Goal: Check status: Check status

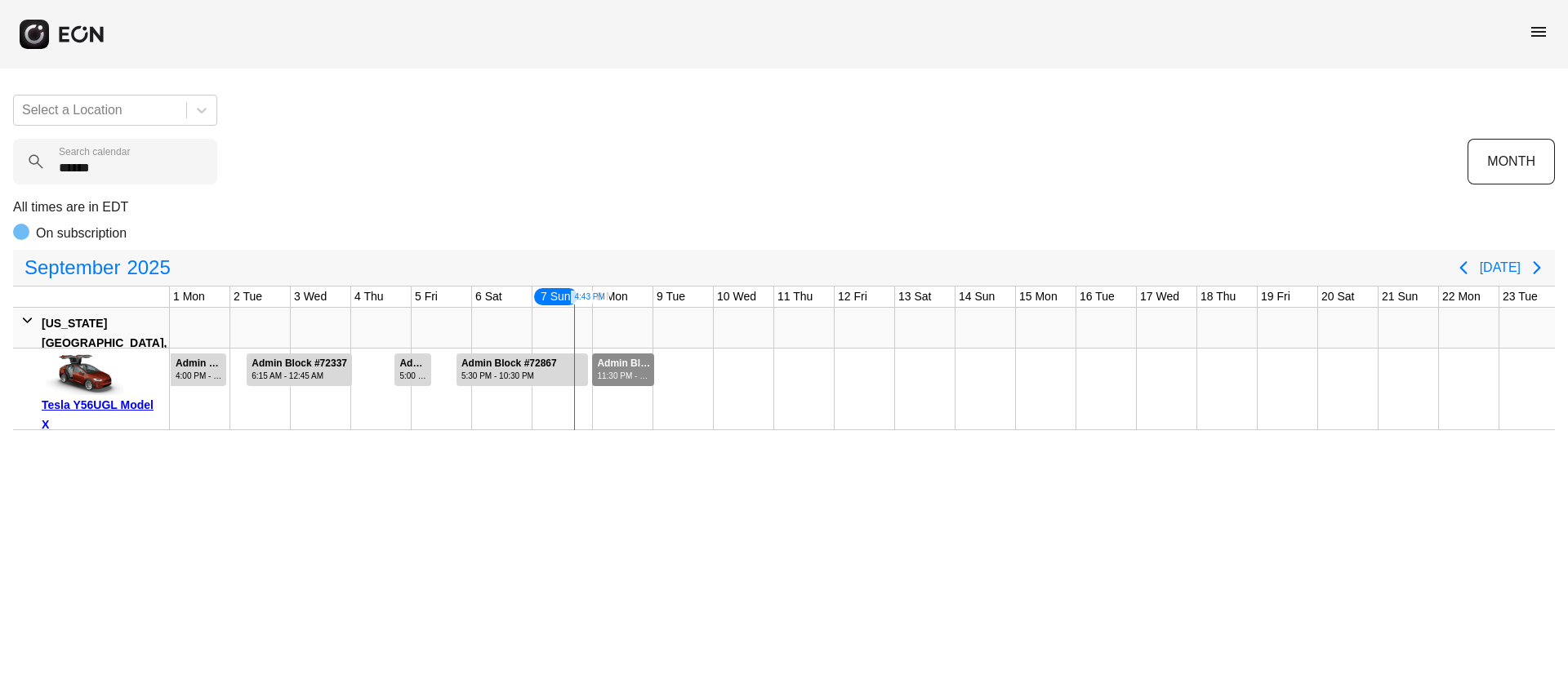
scroll to position [0, 271]
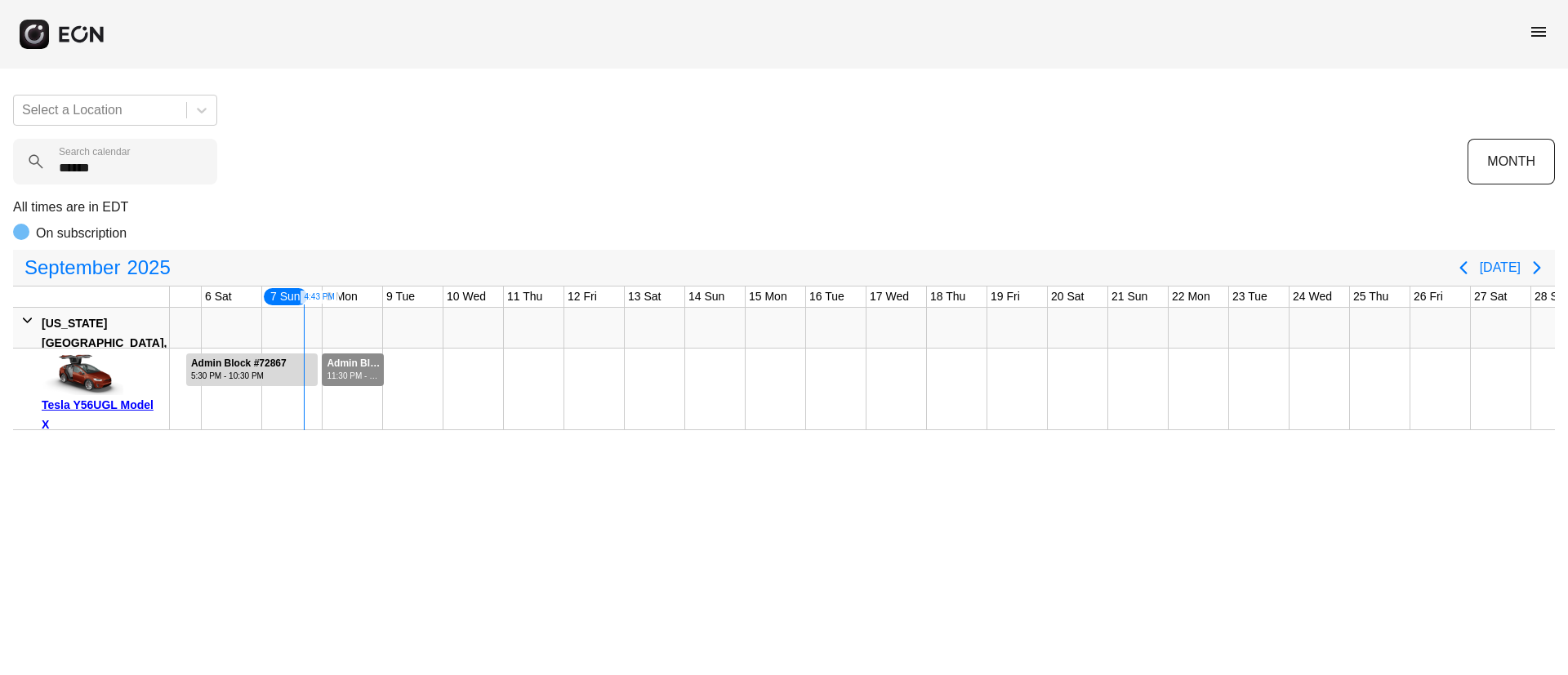
click at [1546, 36] on span "menu" at bounding box center [1538, 31] width 20 height 20
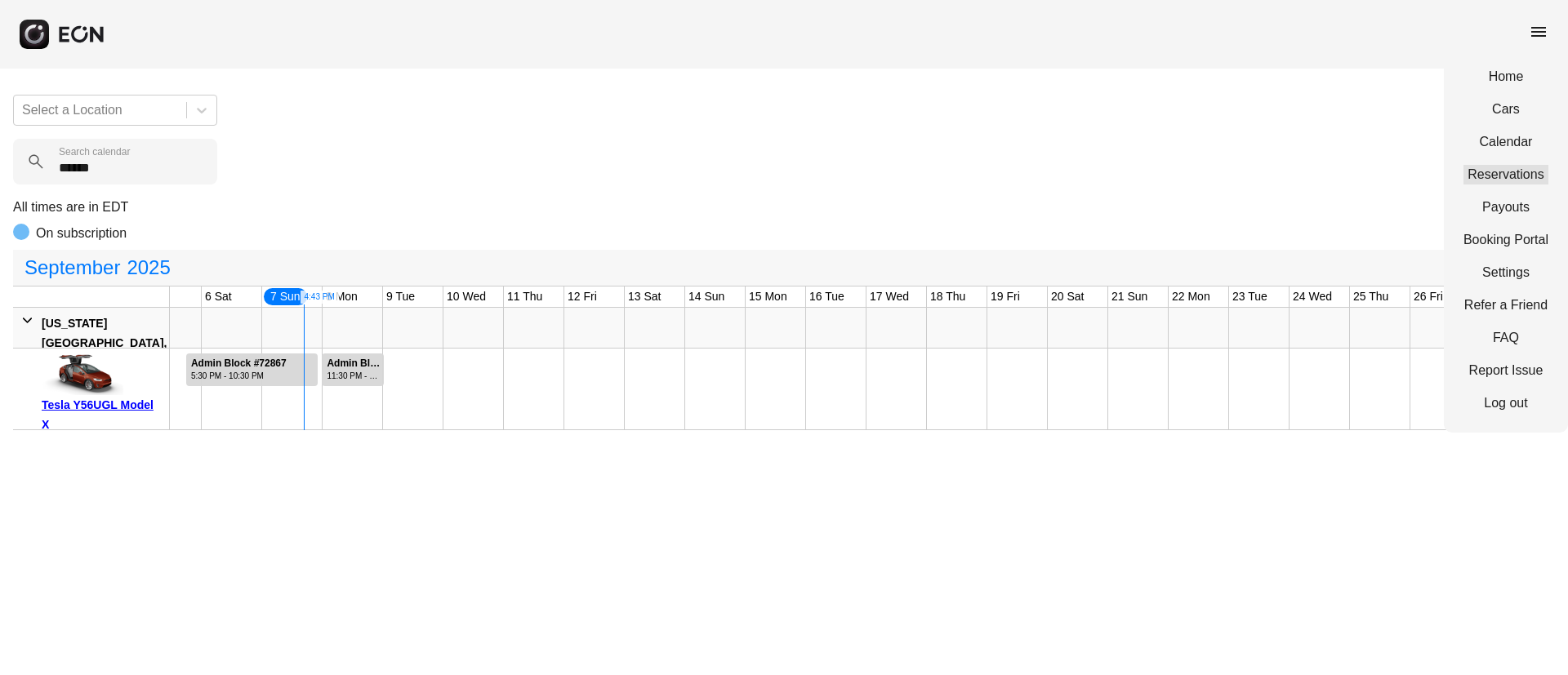
click at [1504, 181] on link "Reservations" at bounding box center [1506, 174] width 85 height 20
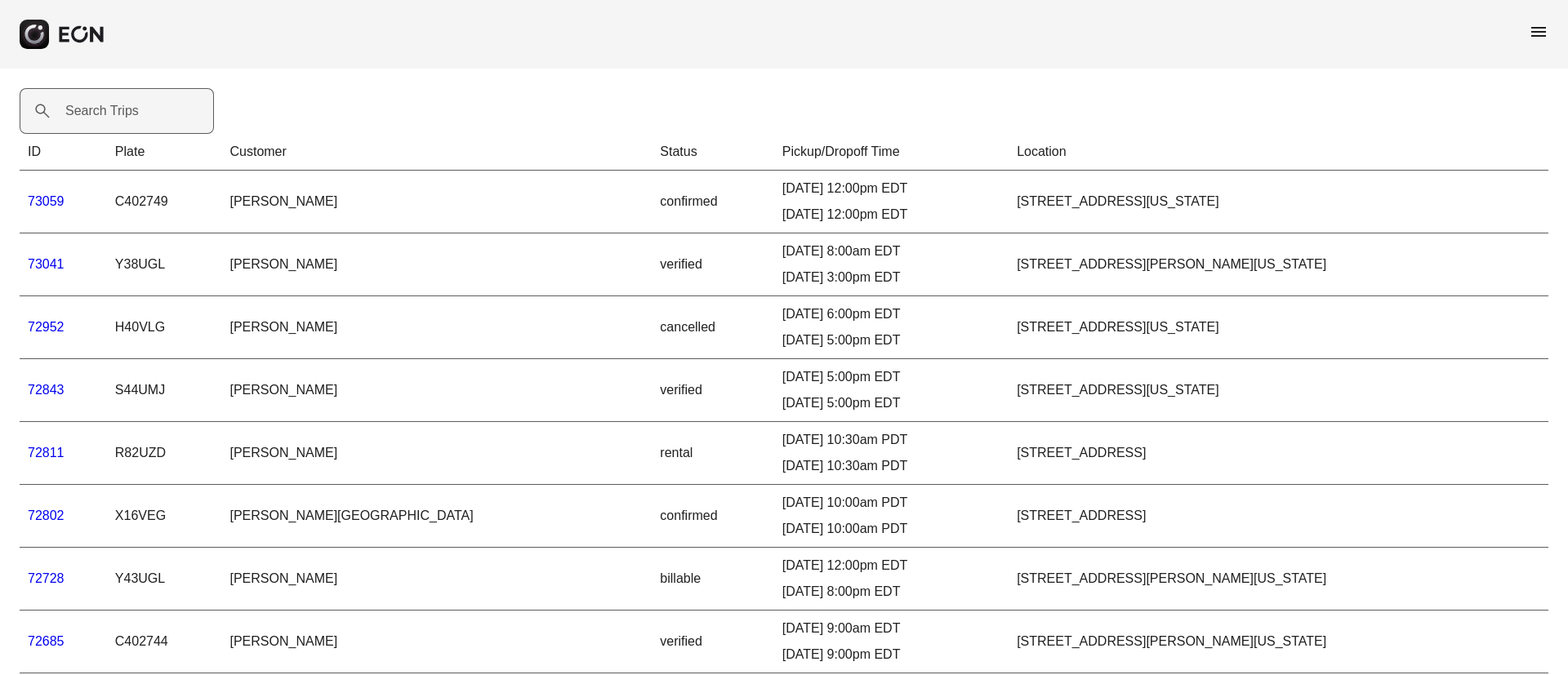
click at [109, 110] on label "Search Trips" at bounding box center [102, 110] width 74 height 20
click at [109, 110] on Trips "Search Trips" at bounding box center [116, 111] width 194 height 46
paste Trips "*****"
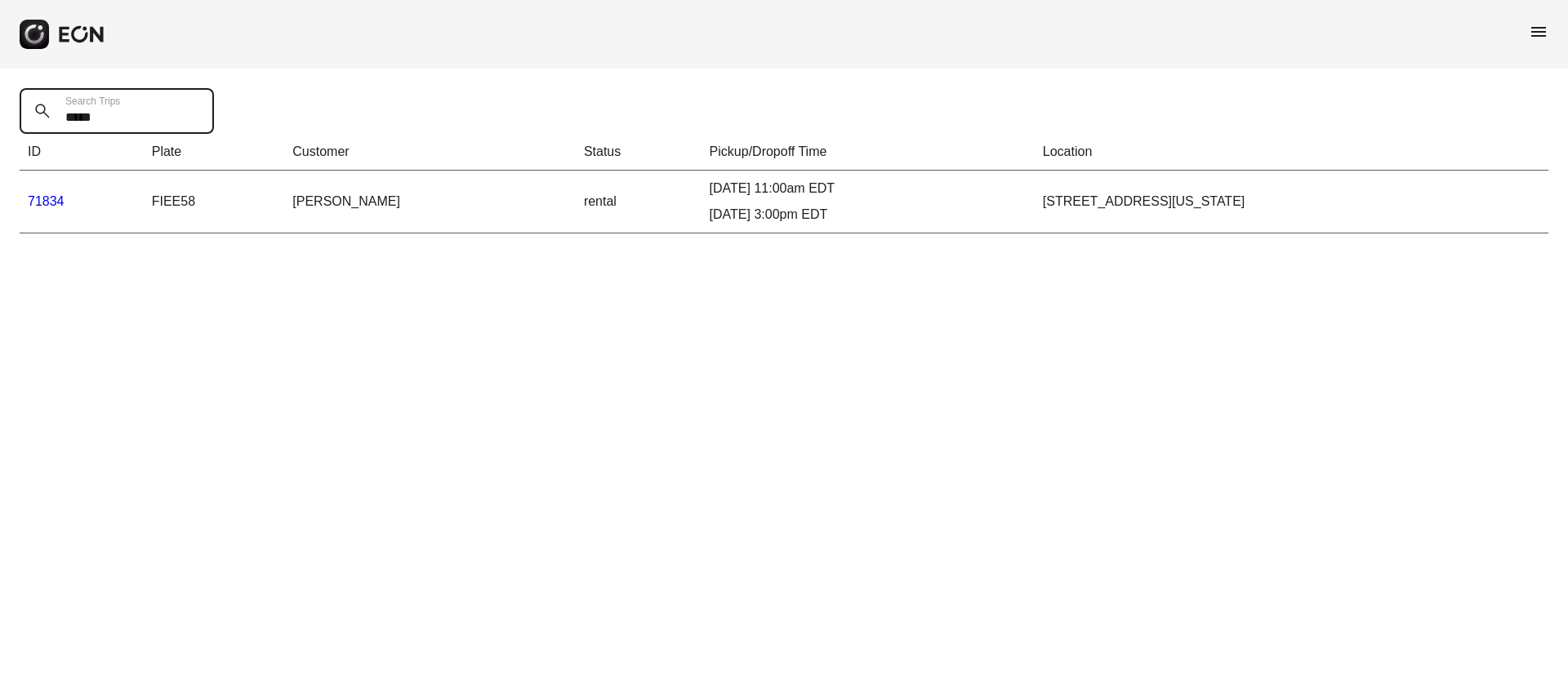
type Trips "*****"
click at [45, 204] on link "71834" at bounding box center [46, 201] width 36 height 14
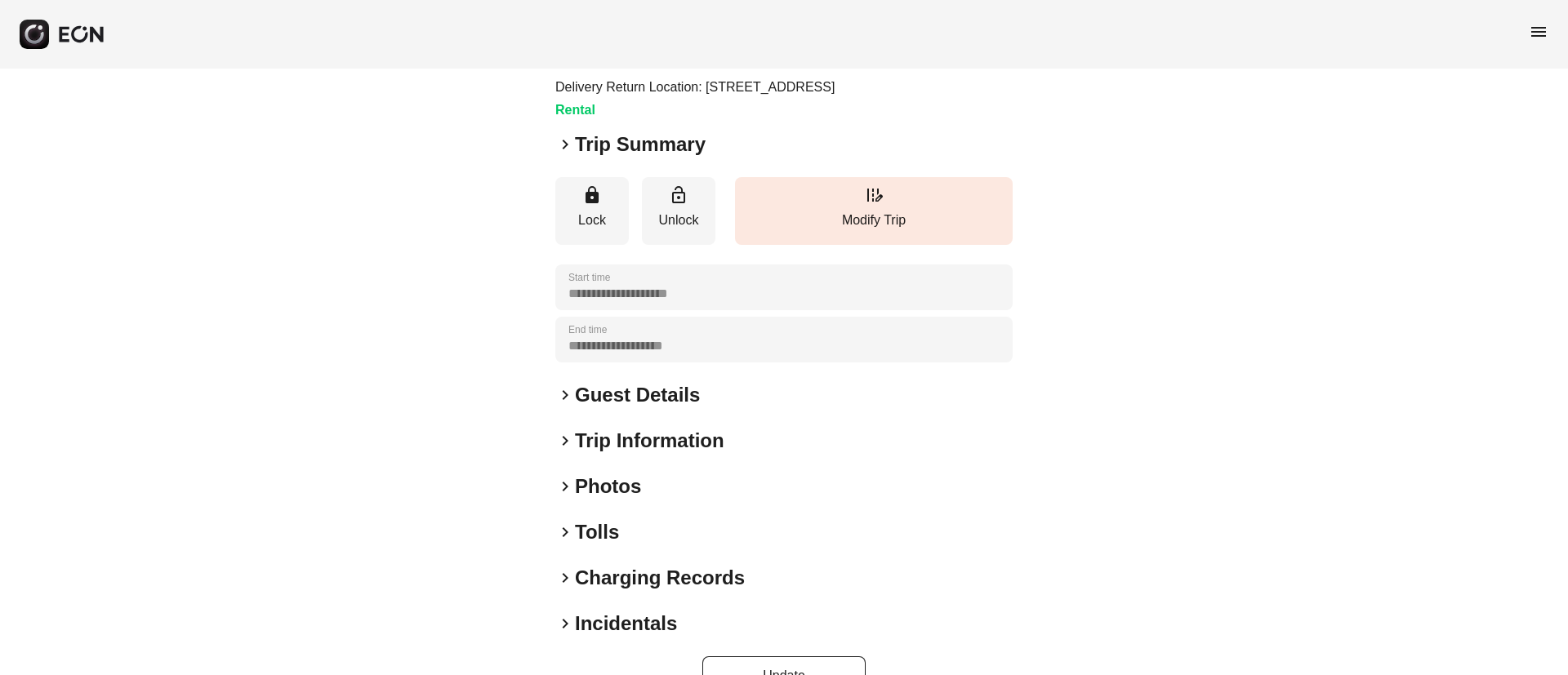
scroll to position [122, 0]
click at [682, 499] on div "keyboard_arrow_right Photos" at bounding box center [783, 485] width 457 height 26
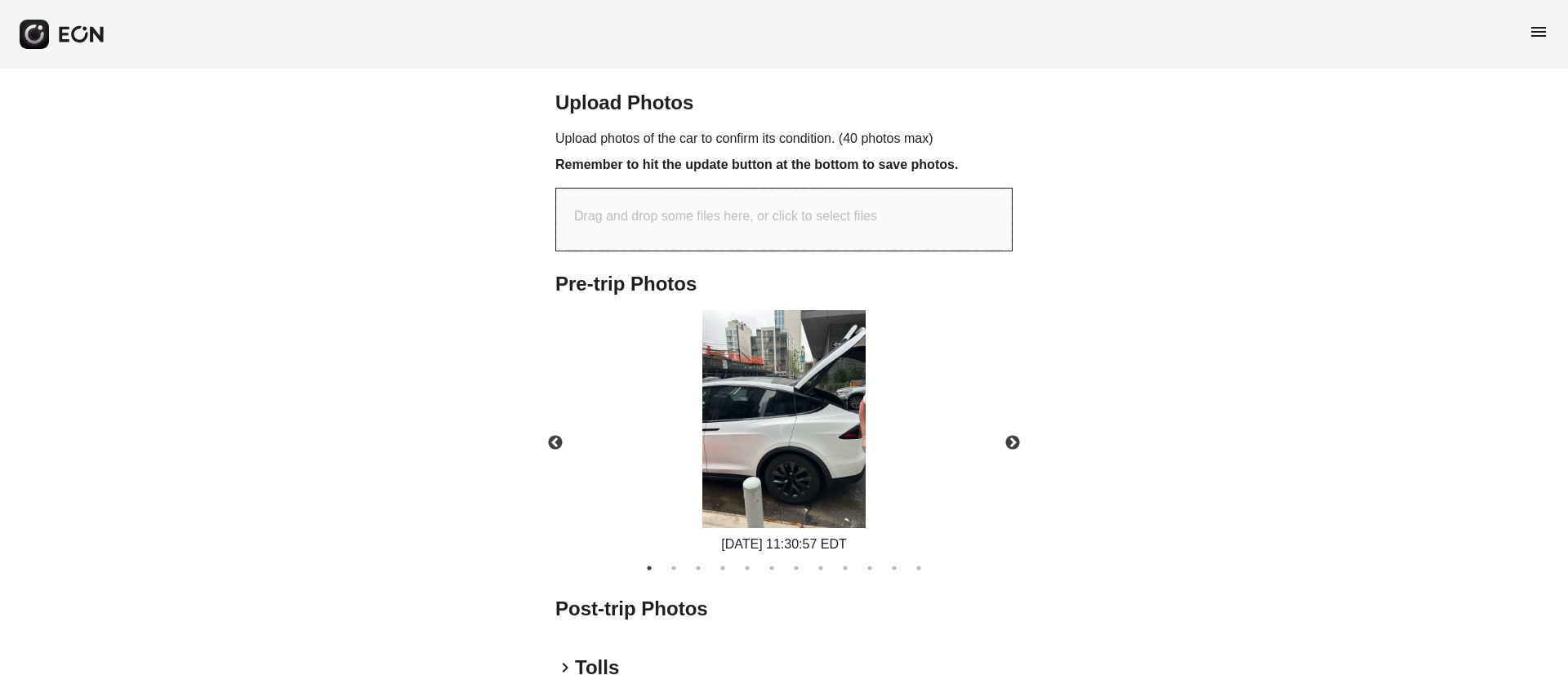
scroll to position [552, 0]
click at [1022, 471] on button "Next" at bounding box center [1012, 442] width 57 height 57
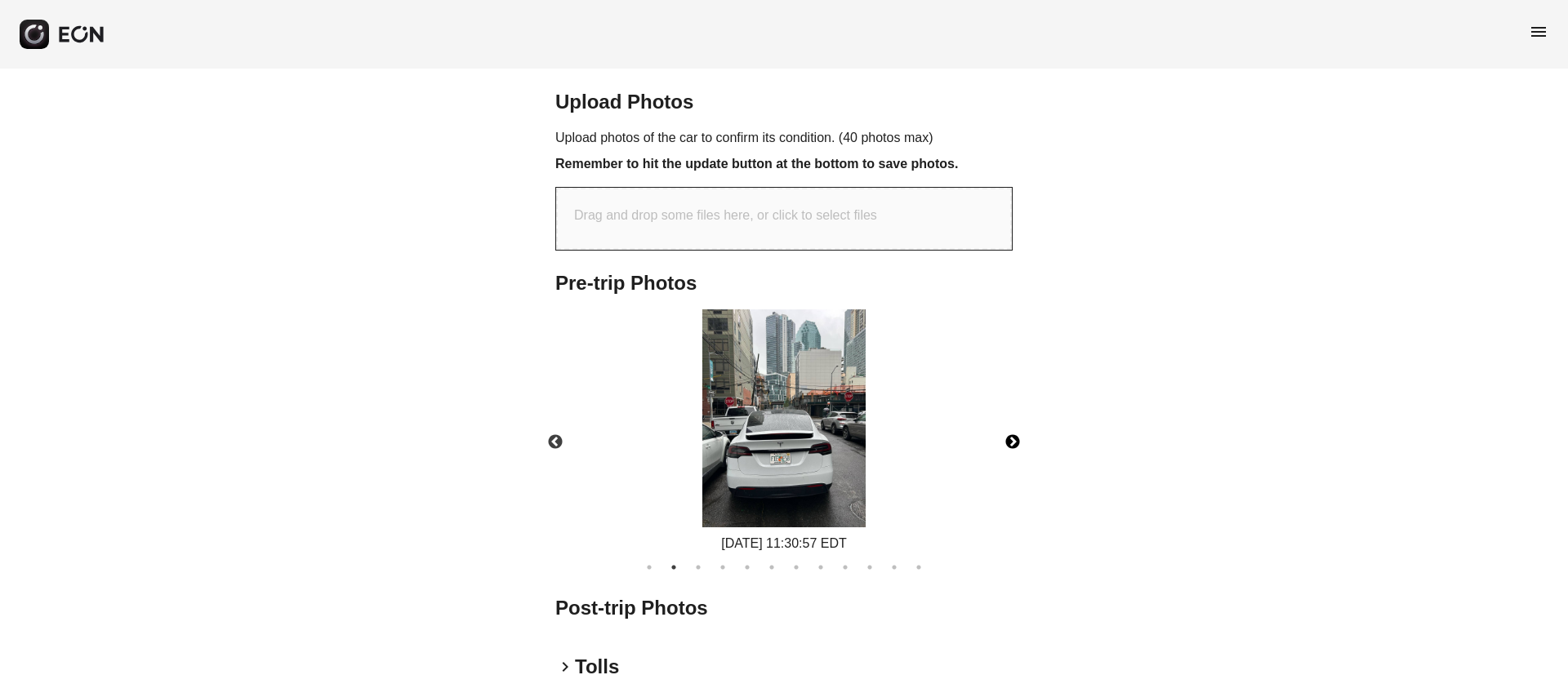
click at [736, 507] on img at bounding box center [784, 418] width 163 height 218
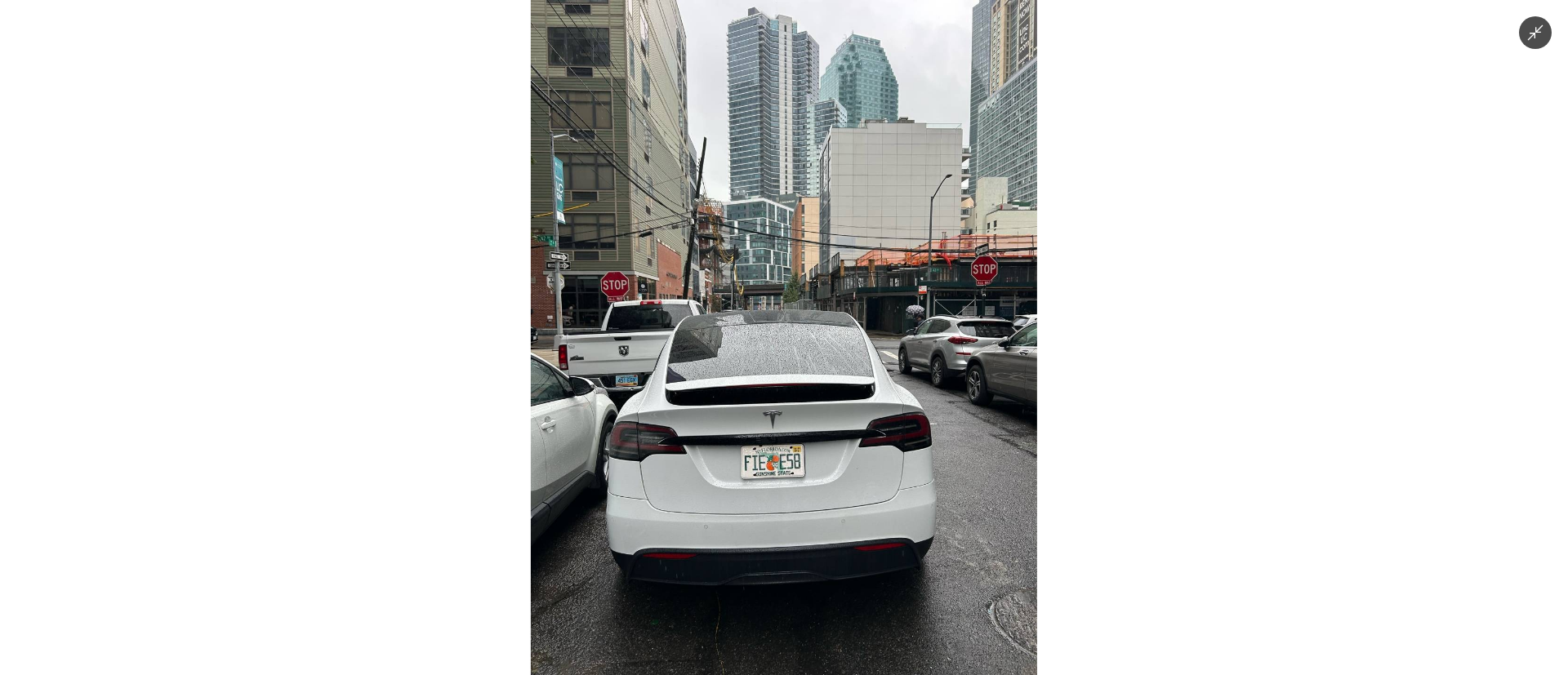
click at [736, 507] on img at bounding box center [784, 338] width 507 height 675
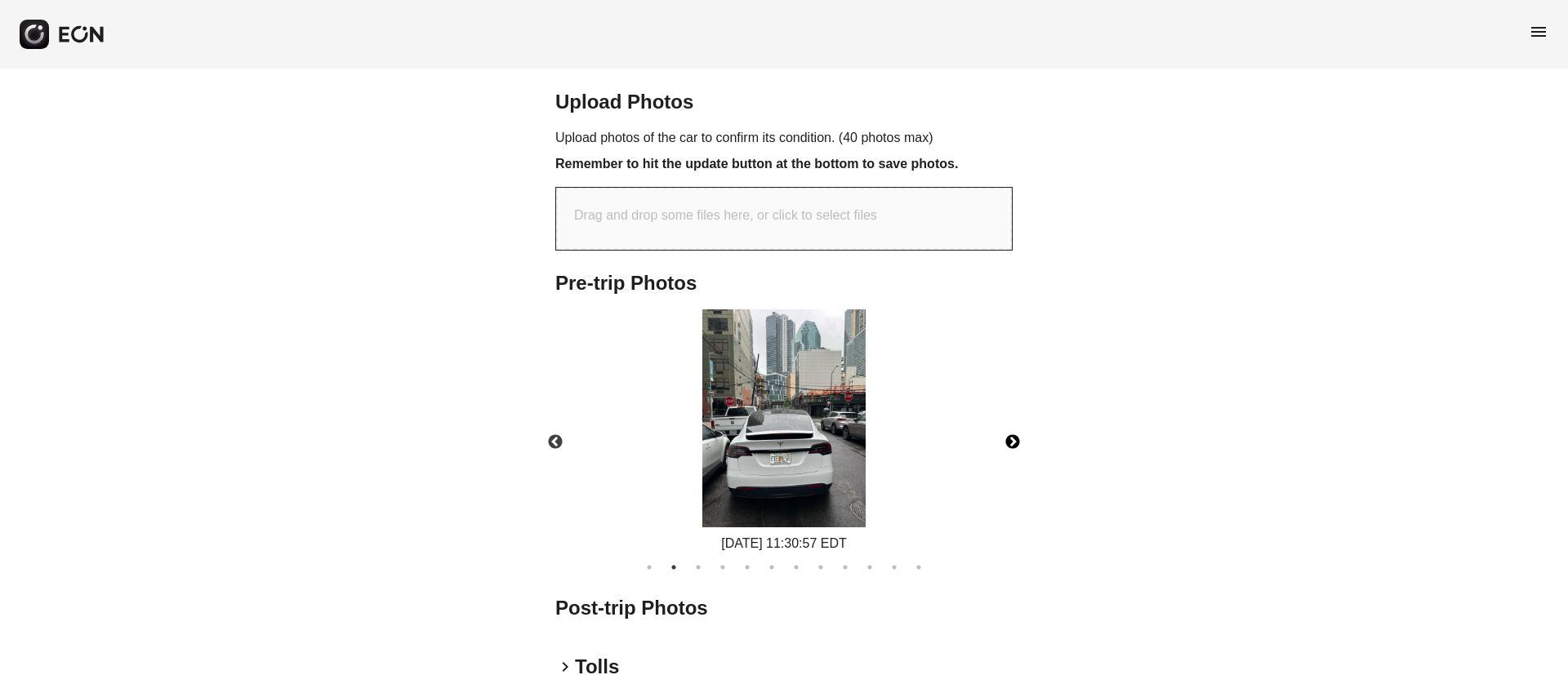
click at [1017, 471] on button "Next" at bounding box center [1012, 442] width 57 height 57
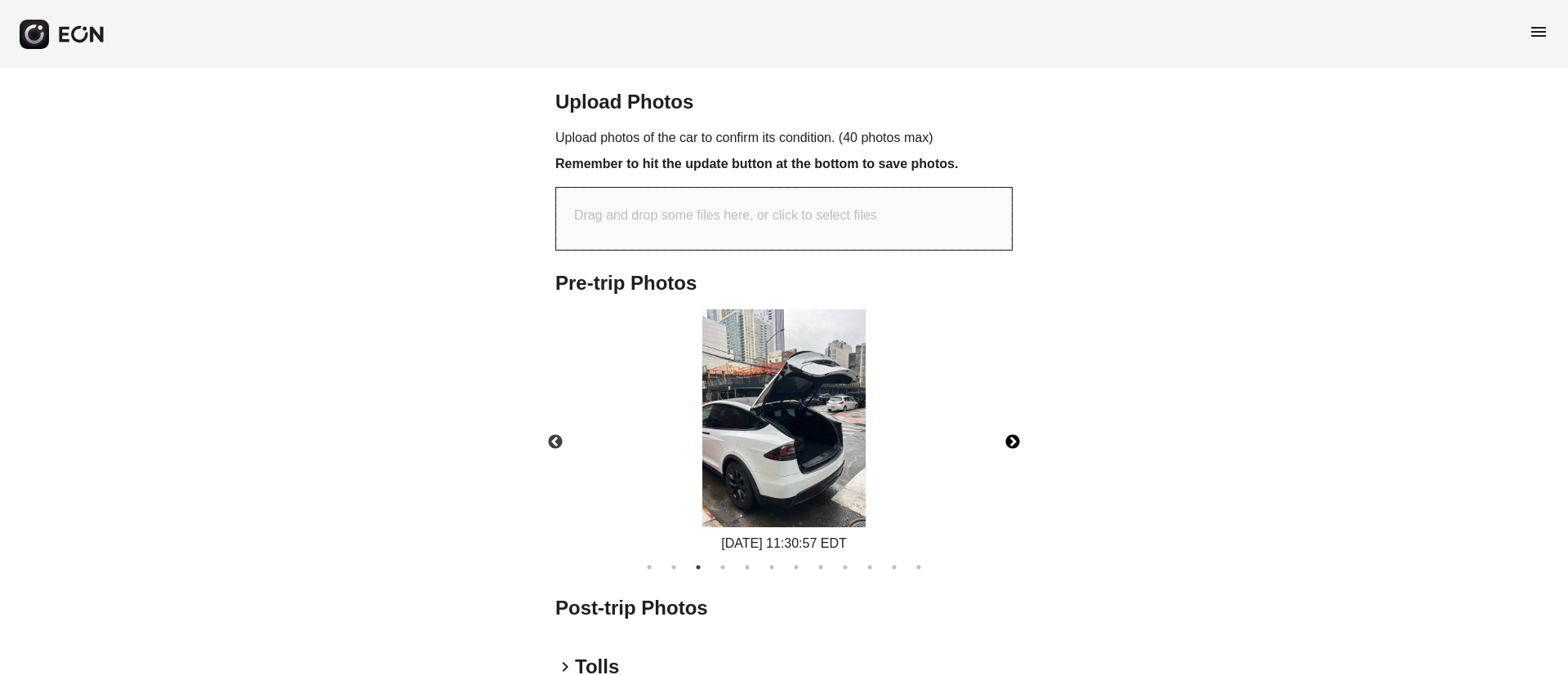
click at [1010, 471] on button "Next" at bounding box center [1012, 442] width 57 height 57
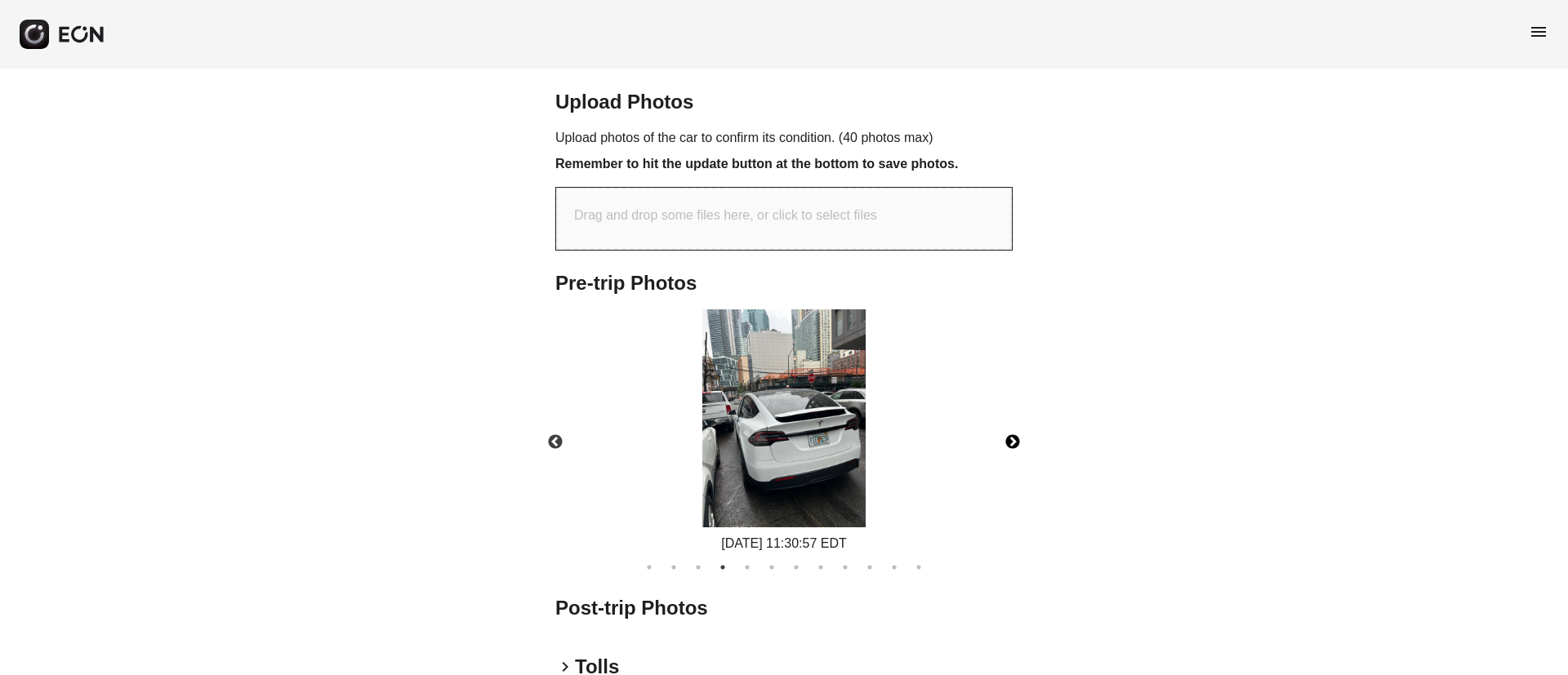
click at [1010, 471] on button "Next" at bounding box center [1012, 442] width 57 height 57
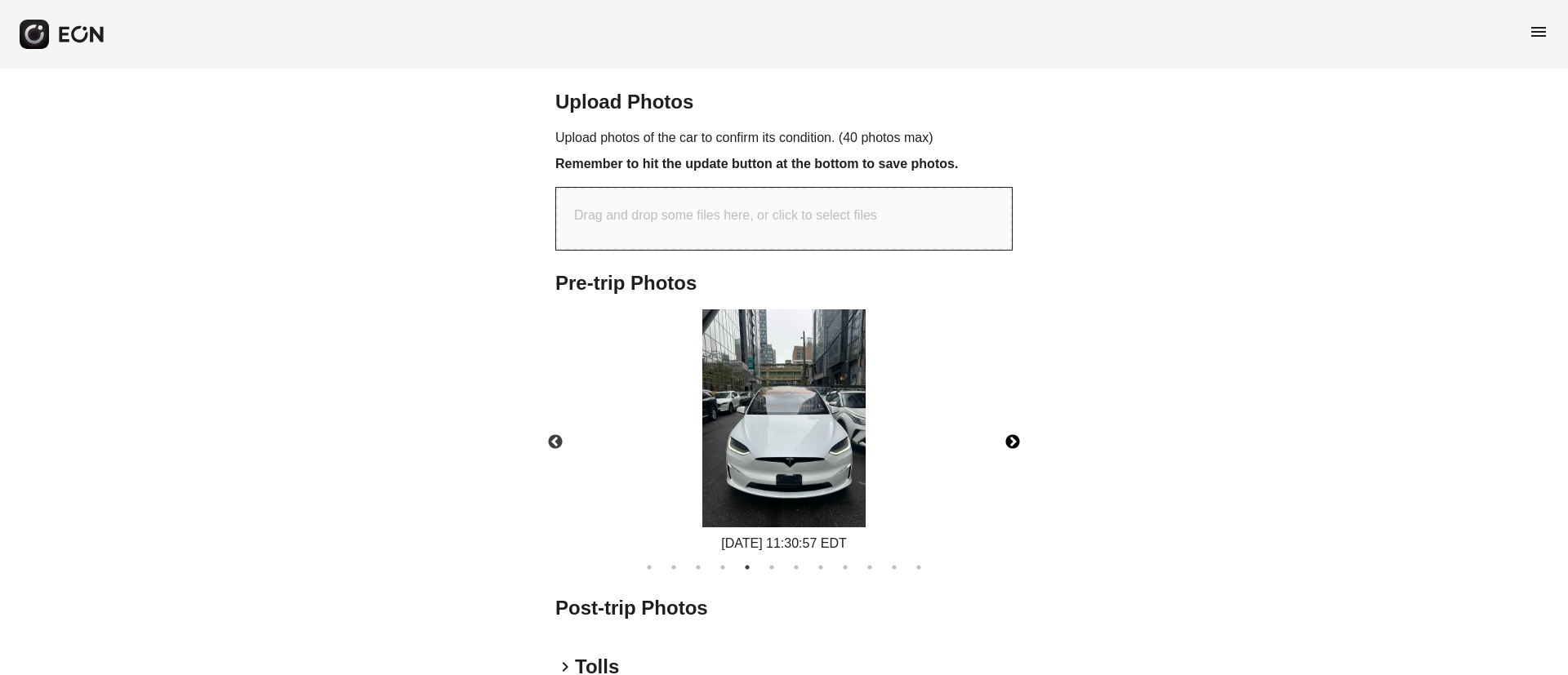
click at [804, 493] on img at bounding box center [784, 418] width 163 height 218
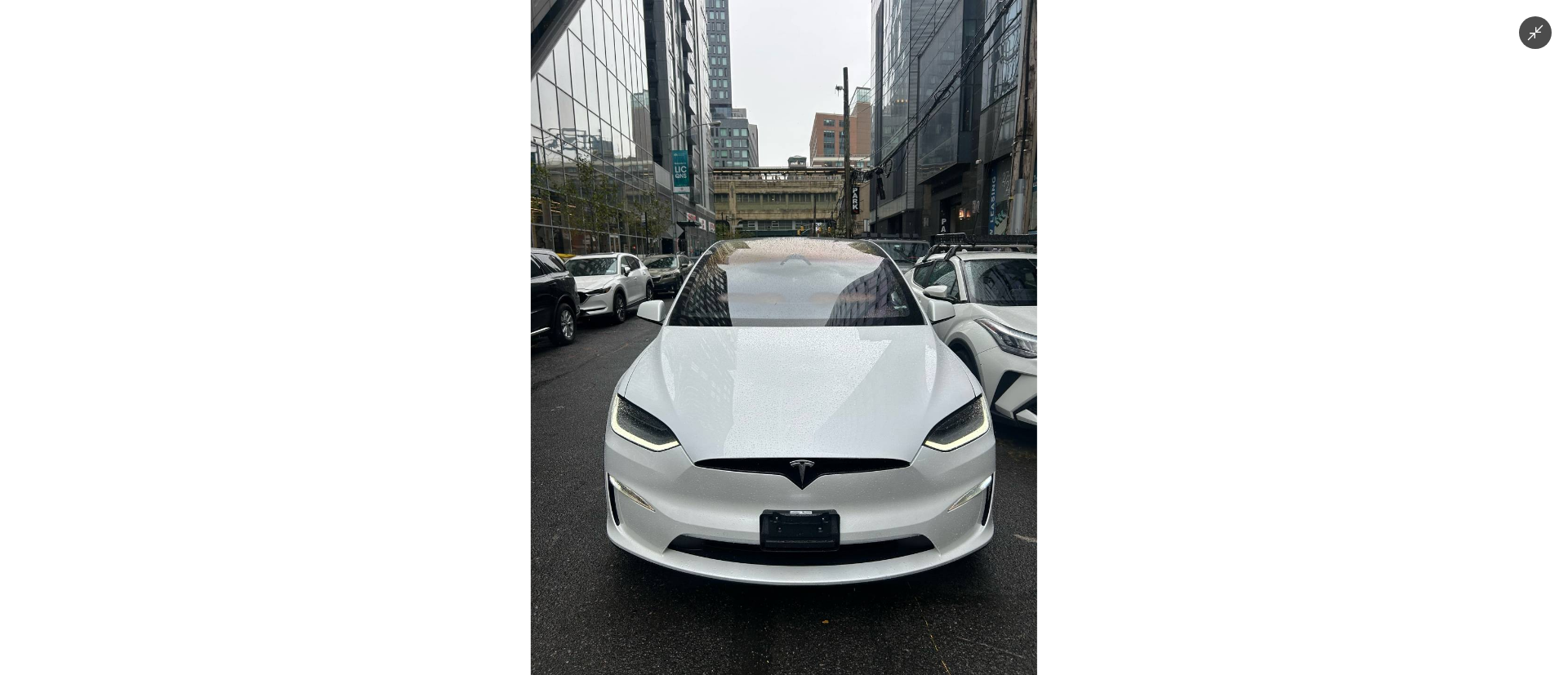
click at [804, 493] on img at bounding box center [784, 338] width 507 height 675
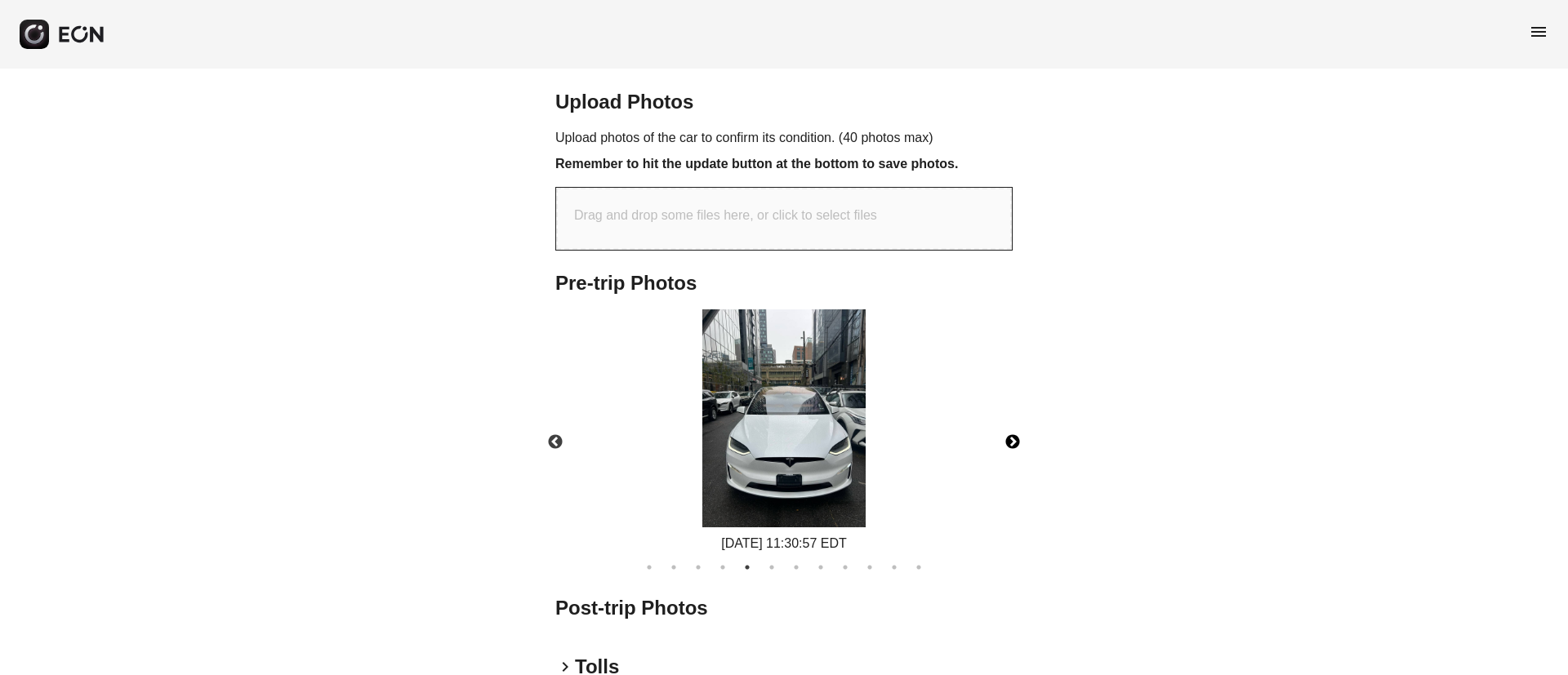
click at [1006, 471] on button "Next" at bounding box center [1012, 442] width 57 height 57
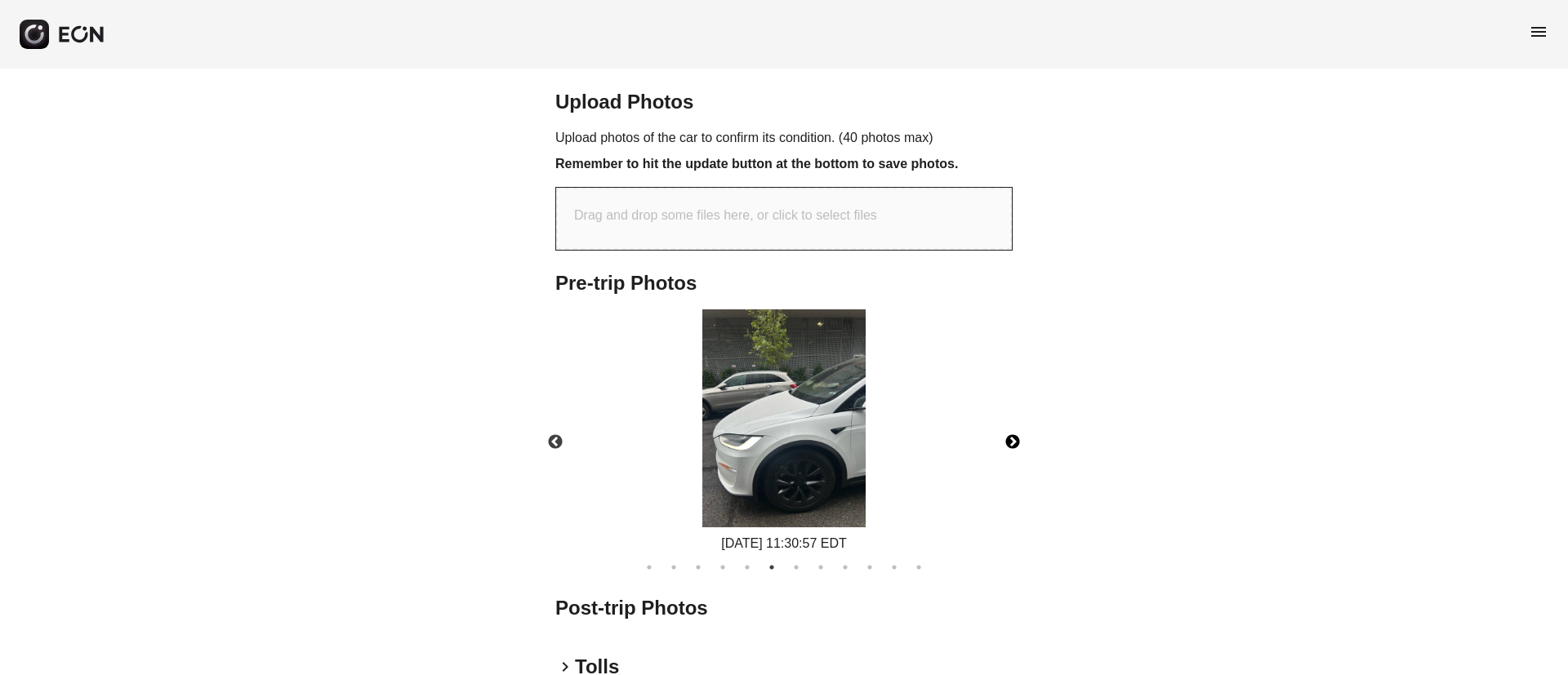
click at [1009, 471] on button "Next" at bounding box center [1012, 442] width 57 height 57
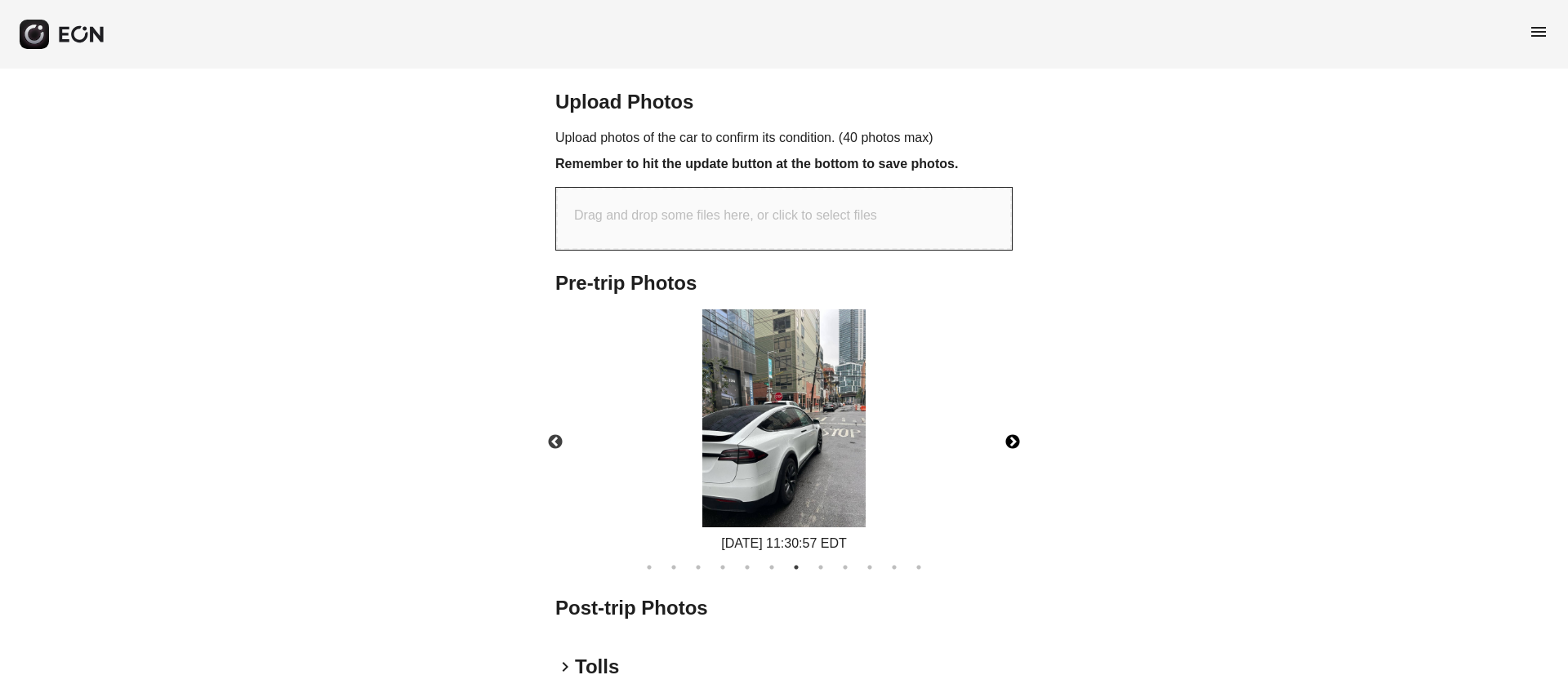
click at [791, 484] on img at bounding box center [784, 418] width 163 height 218
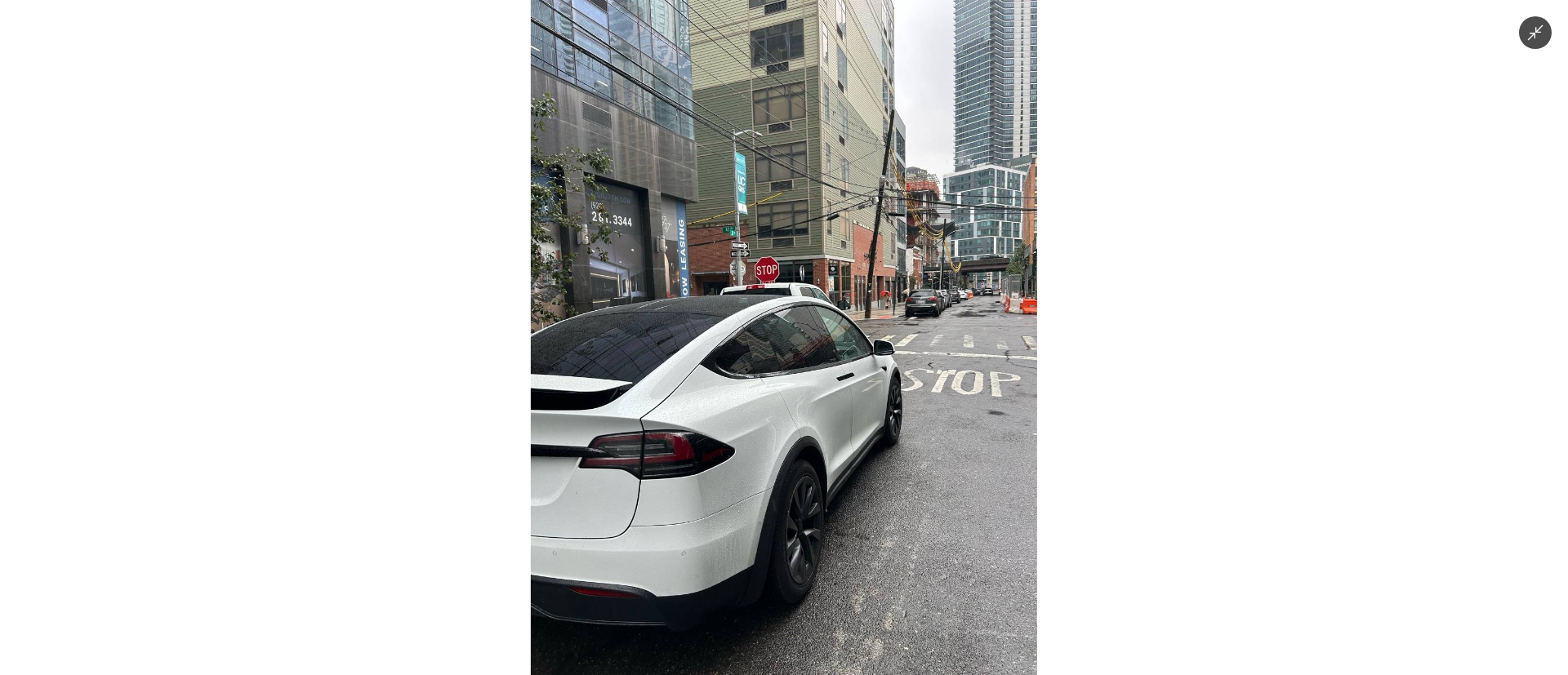
click at [791, 484] on img at bounding box center [784, 338] width 507 height 675
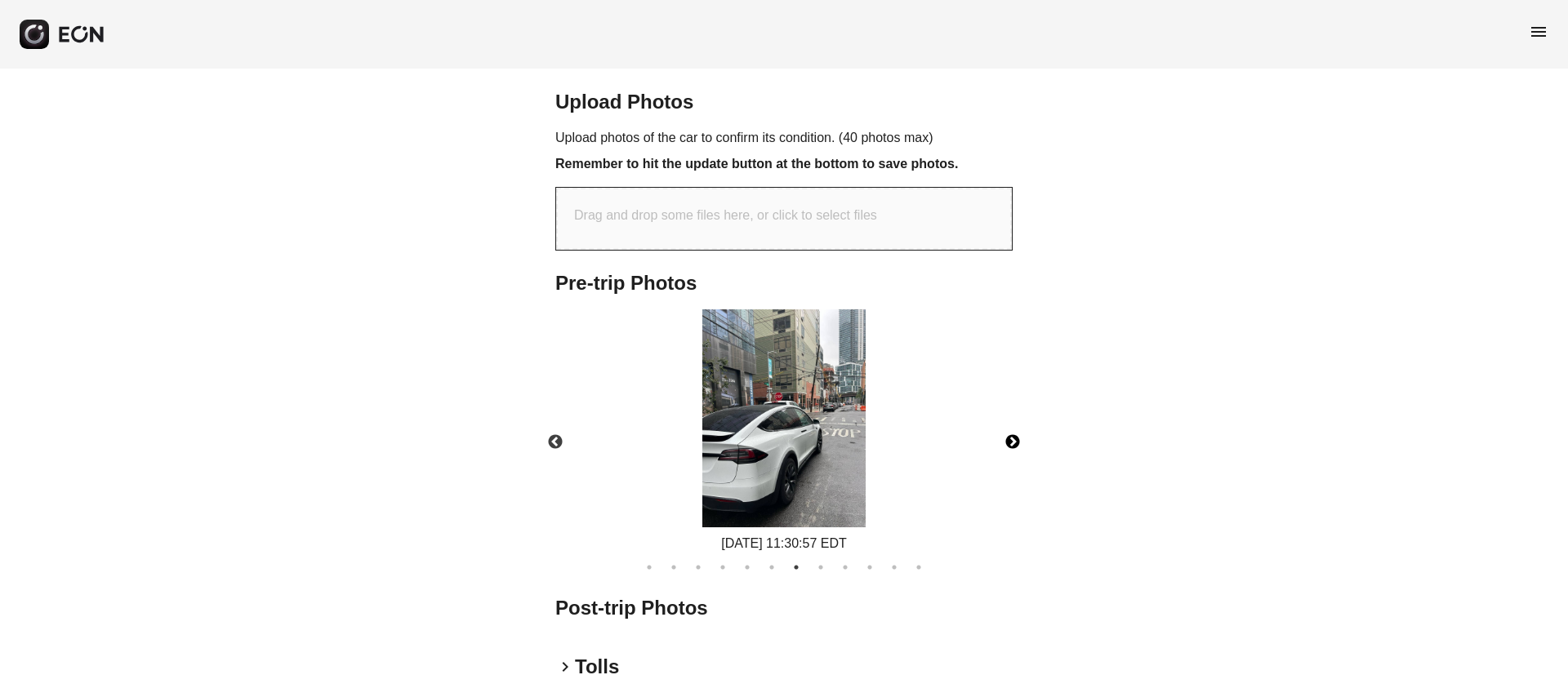
click at [1011, 471] on button "Next" at bounding box center [1012, 442] width 57 height 57
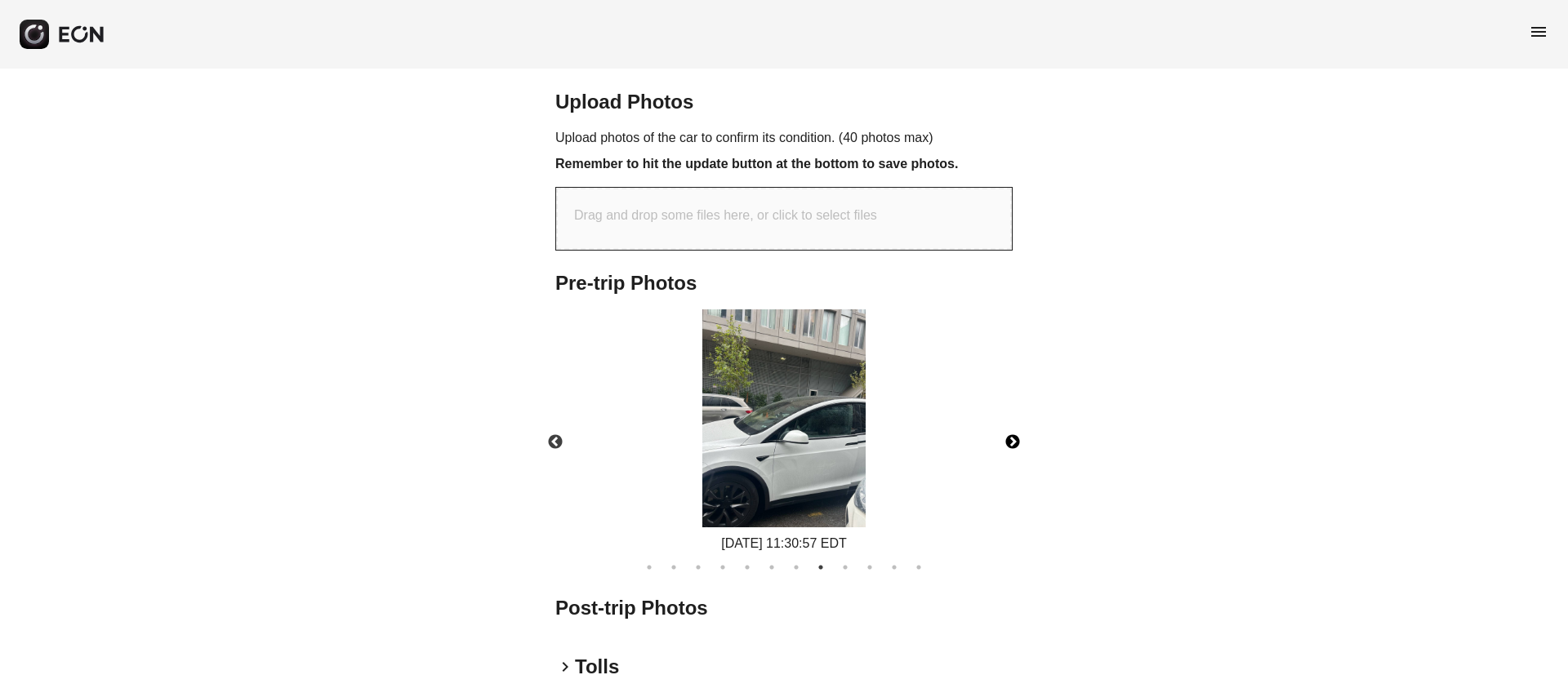
click at [1011, 471] on button "Next" at bounding box center [1012, 442] width 57 height 57
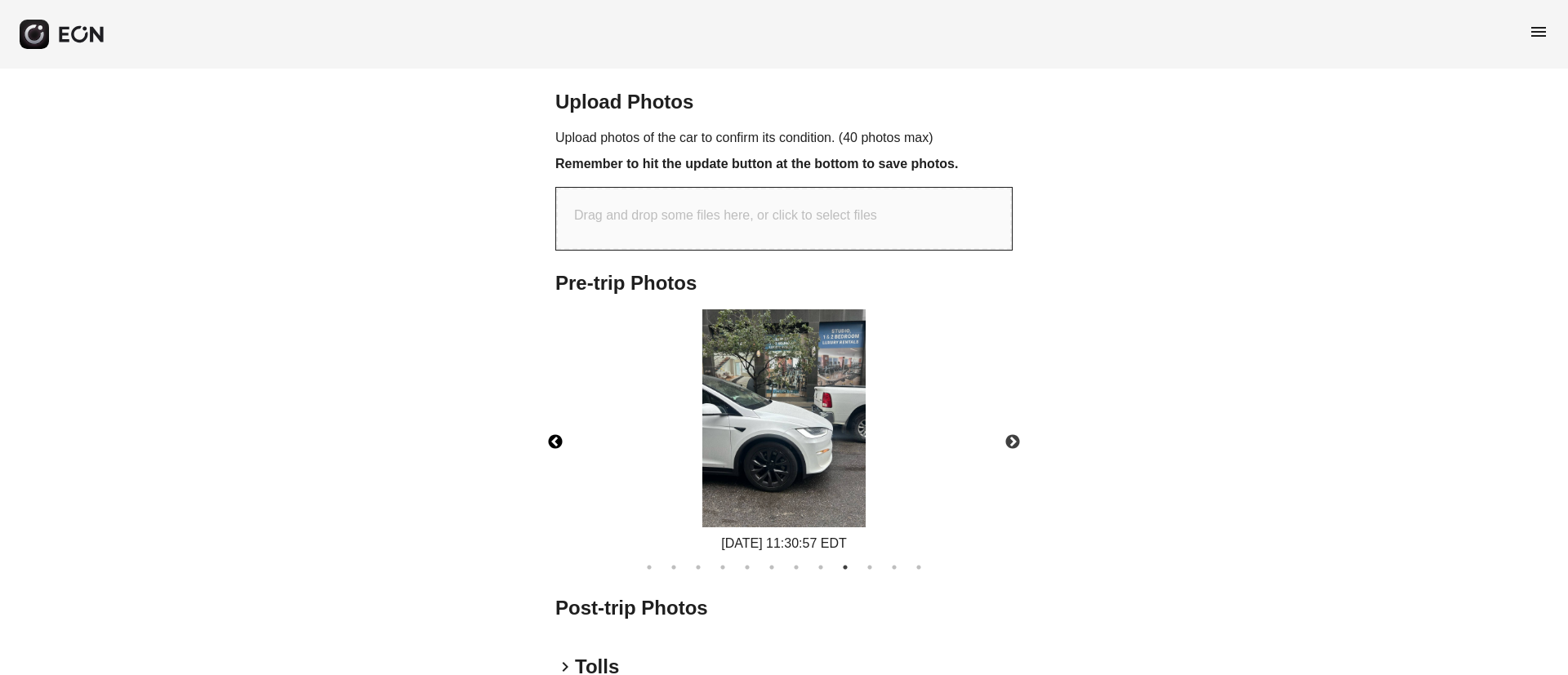
click at [553, 471] on button "Previous" at bounding box center [555, 442] width 57 height 57
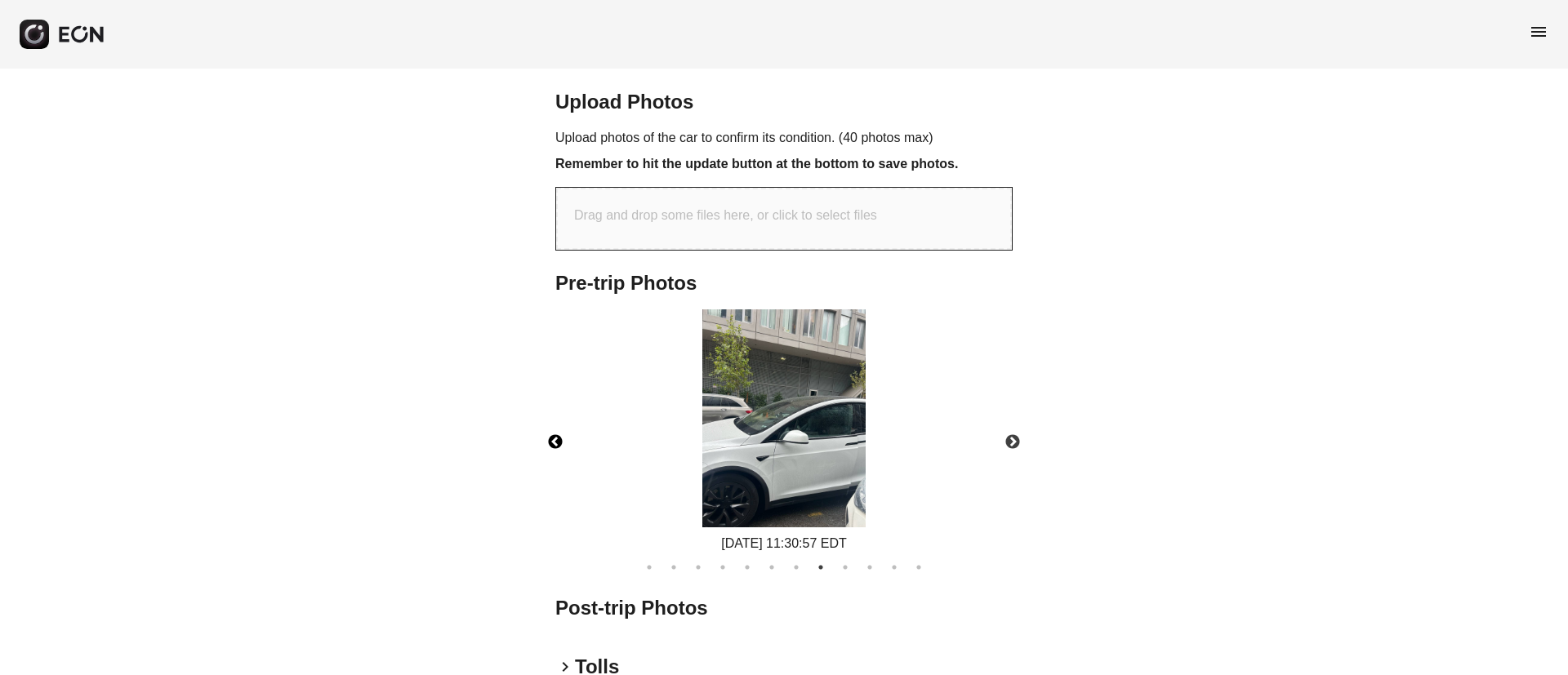
click at [737, 497] on img at bounding box center [784, 418] width 163 height 218
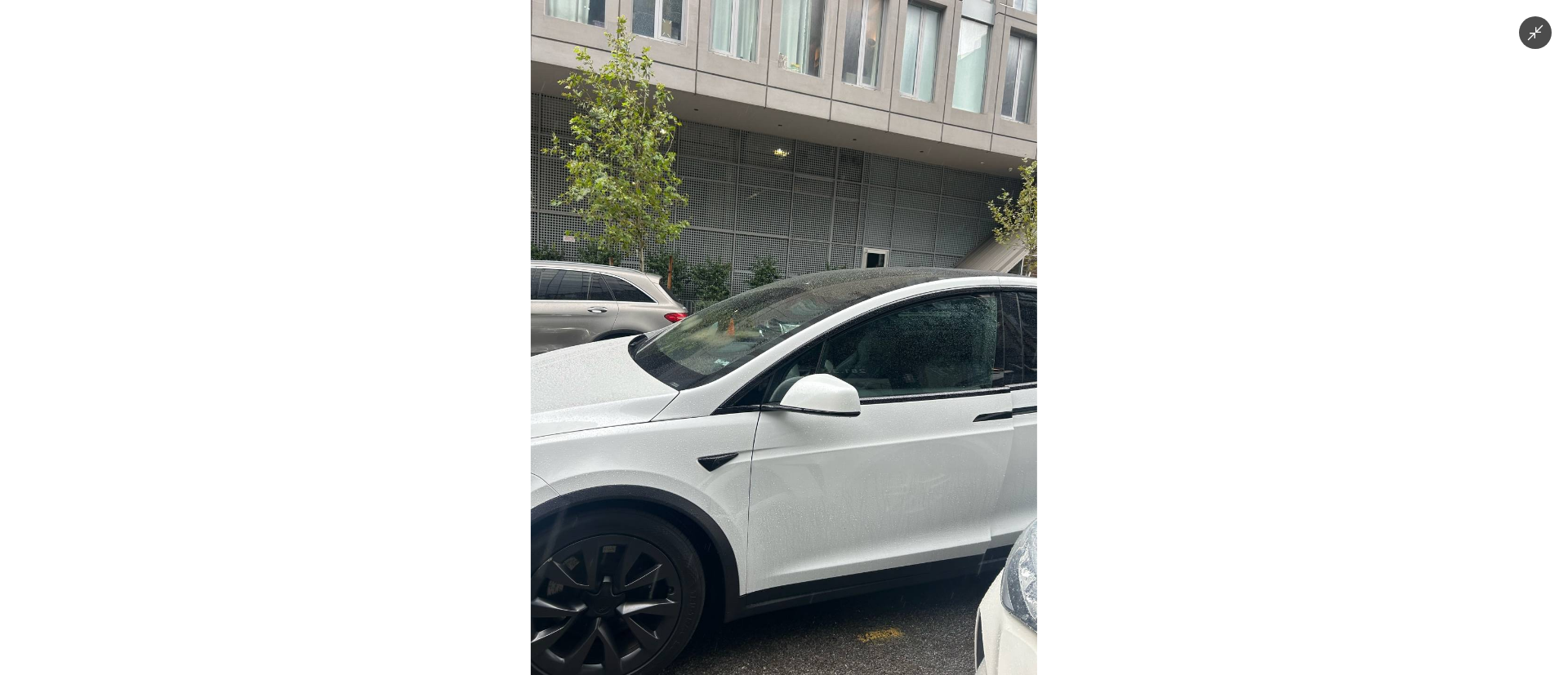
click at [880, 505] on img at bounding box center [784, 338] width 507 height 675
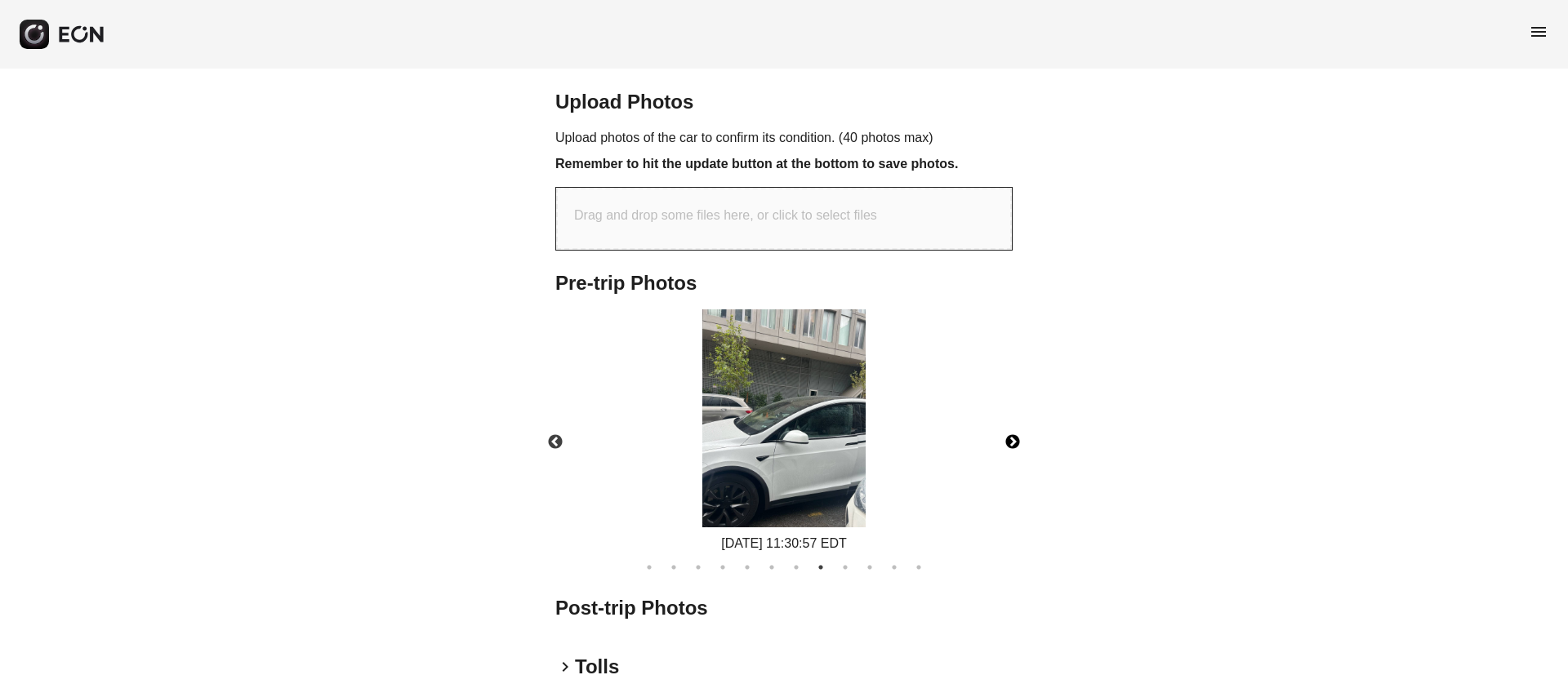
click at [1016, 471] on button "Next" at bounding box center [1012, 442] width 57 height 57
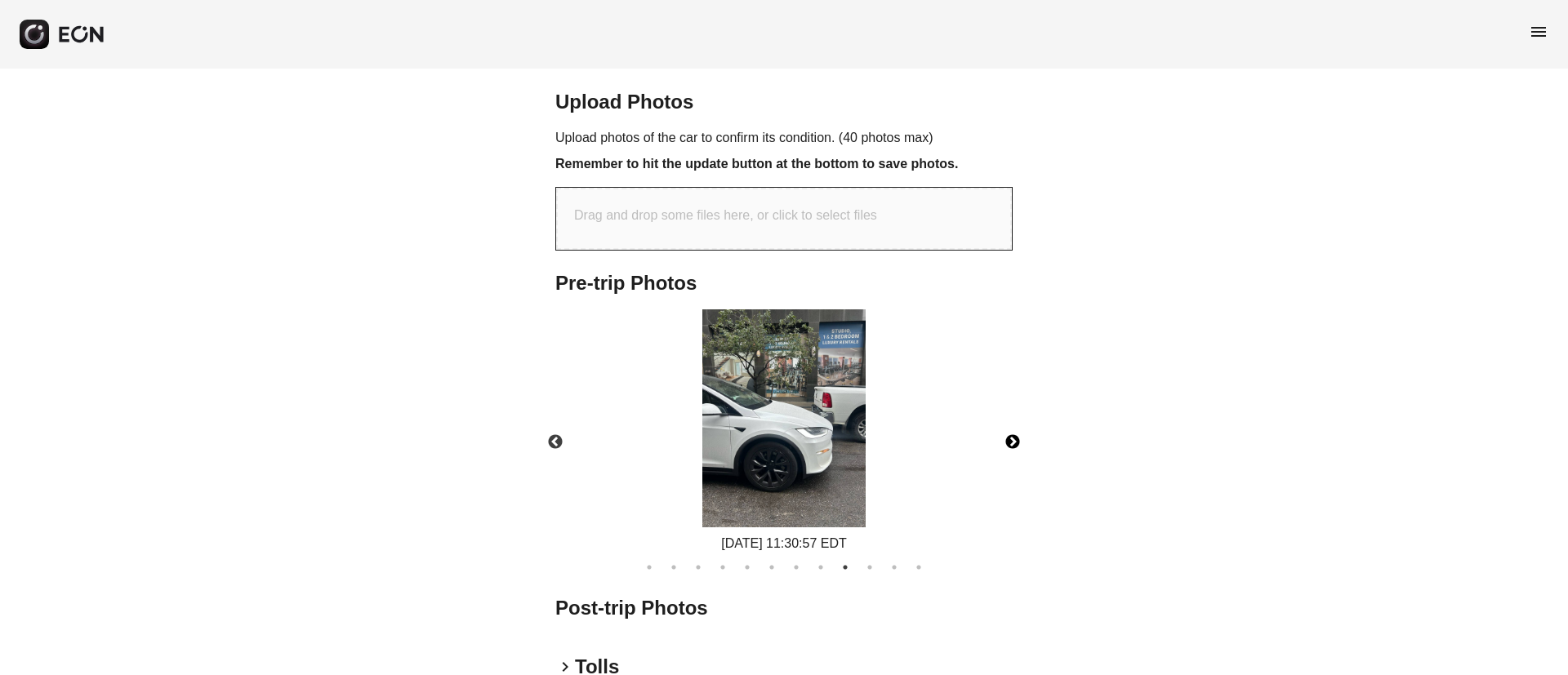
click at [1016, 471] on button "Next" at bounding box center [1012, 442] width 57 height 57
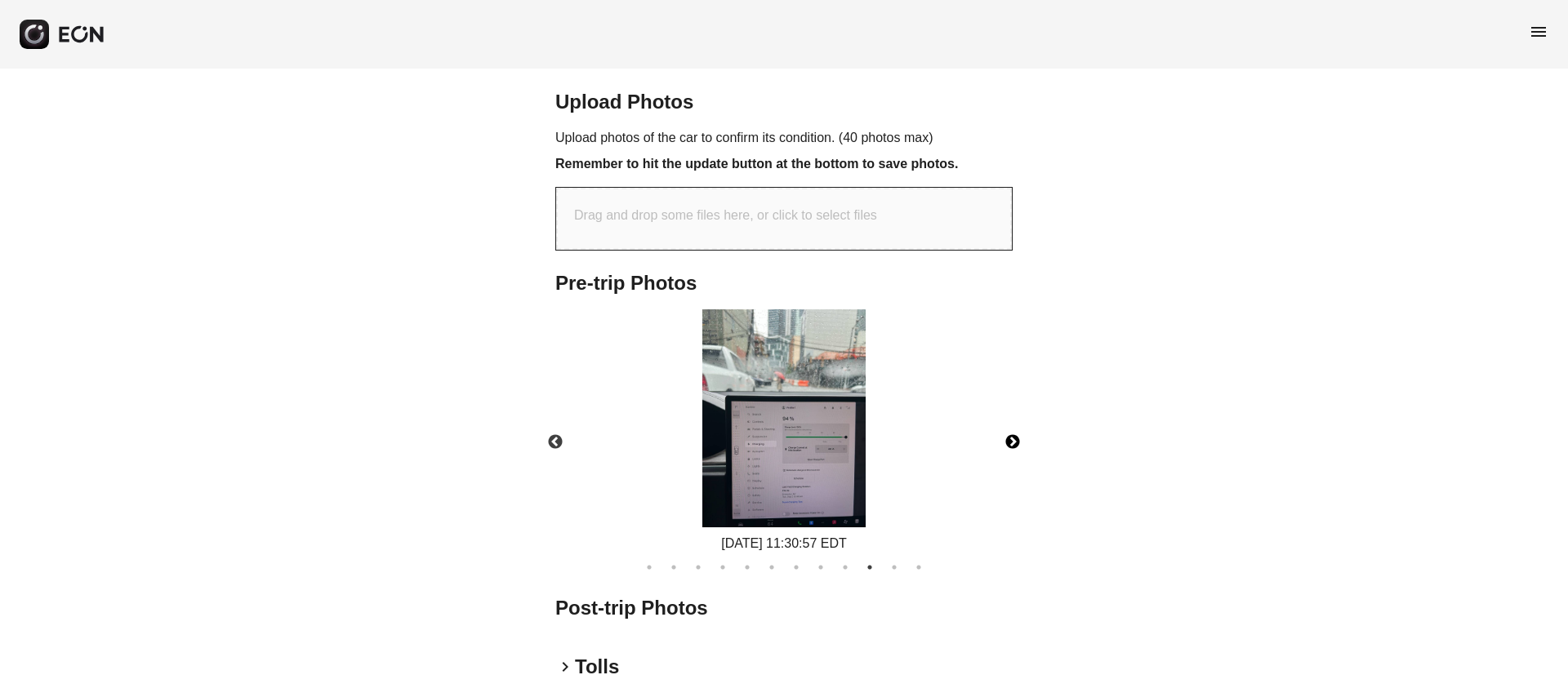
click at [1016, 471] on button "Next" at bounding box center [1012, 442] width 57 height 57
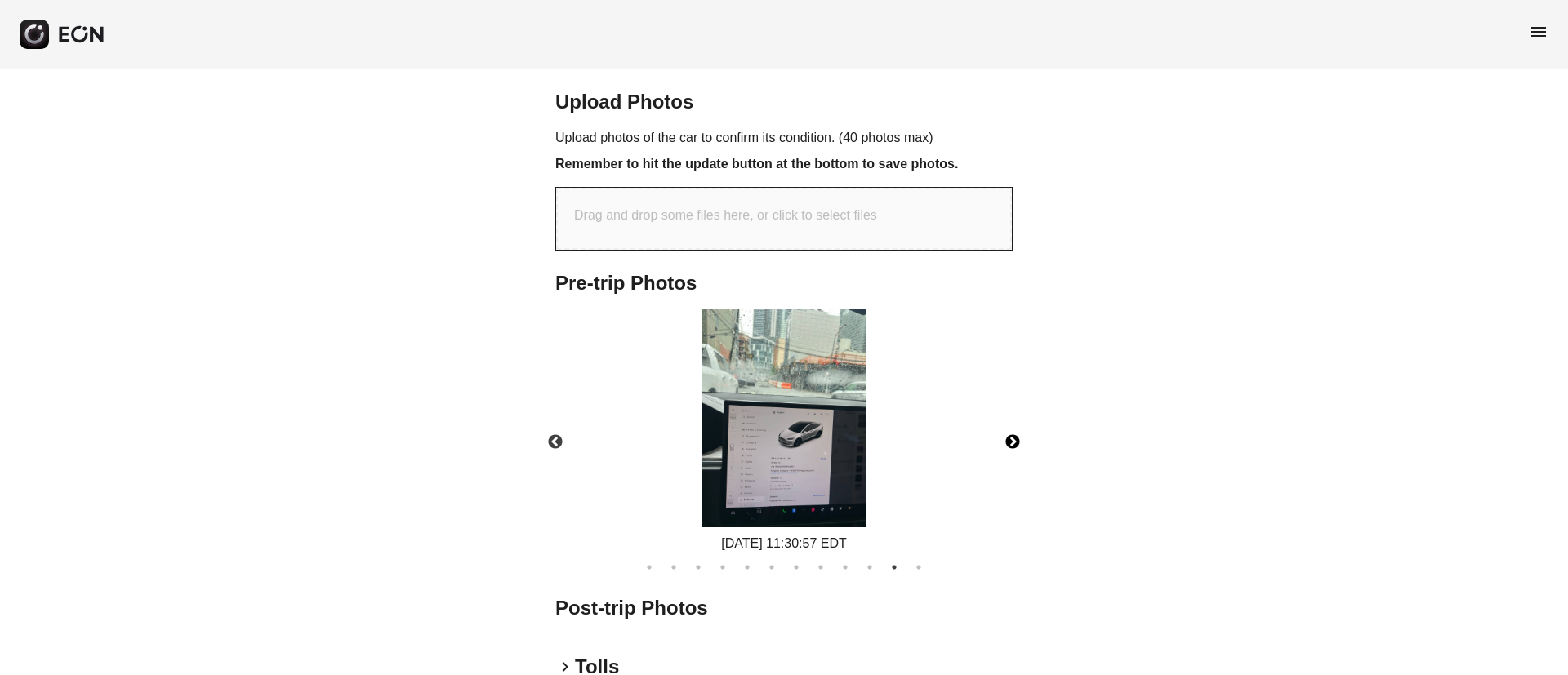
click at [1016, 471] on button "Next" at bounding box center [1012, 442] width 57 height 57
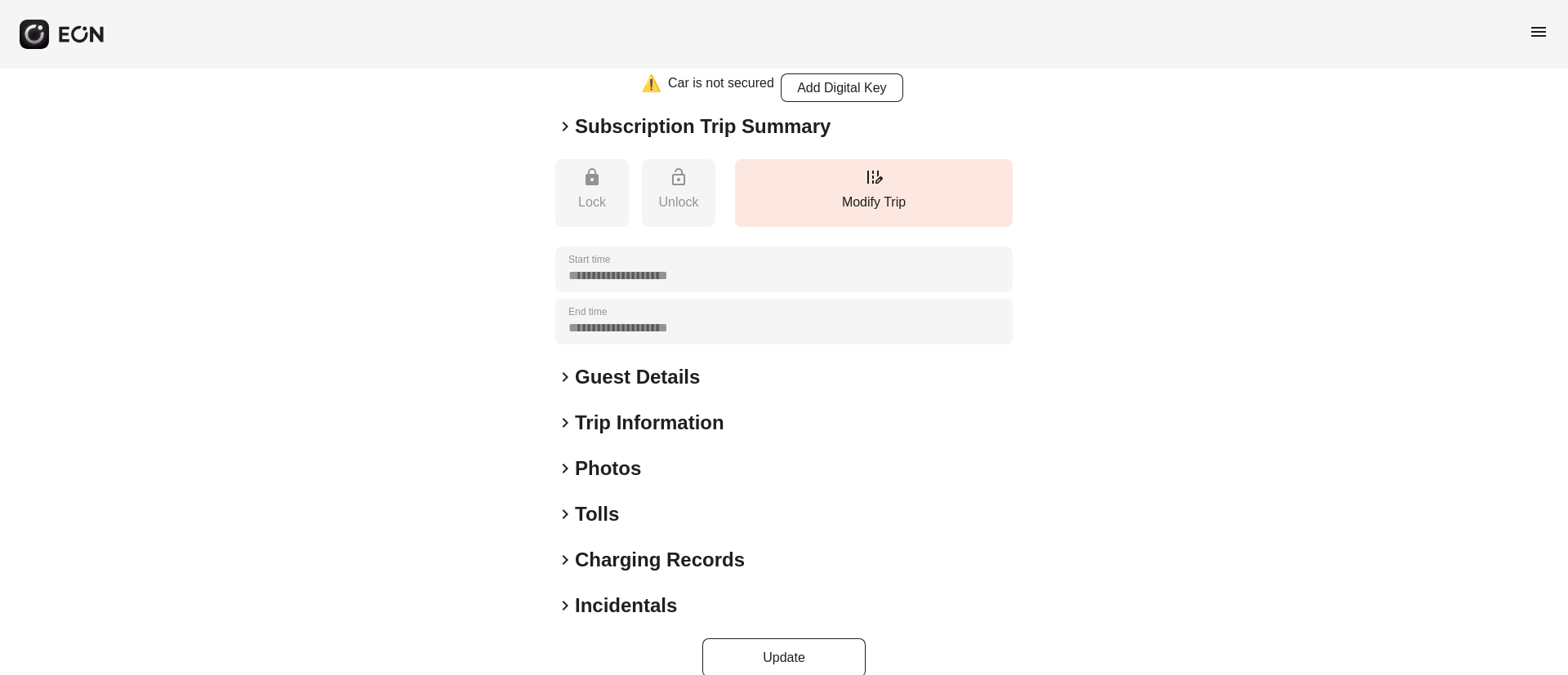
click at [698, 455] on div "keyboard_arrow_right Photos" at bounding box center [783, 468] width 457 height 26
